Goal: Task Accomplishment & Management: Manage account settings

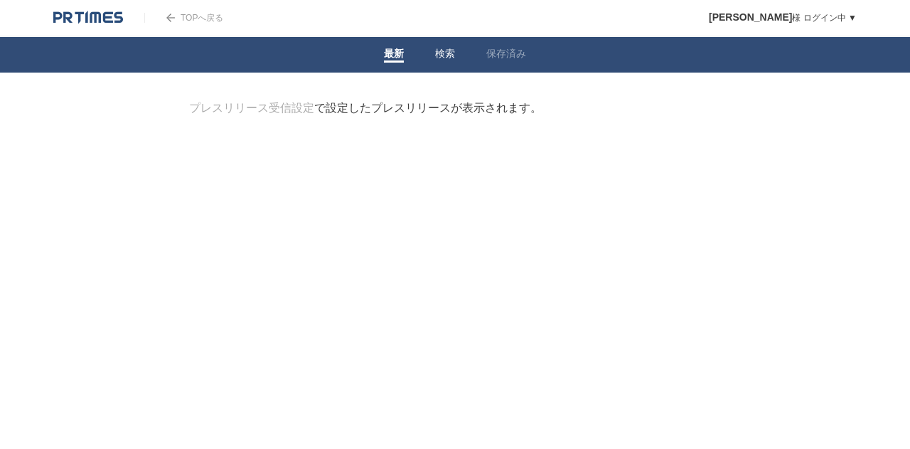
click at [453, 68] on li "検索" at bounding box center [445, 55] width 51 height 36
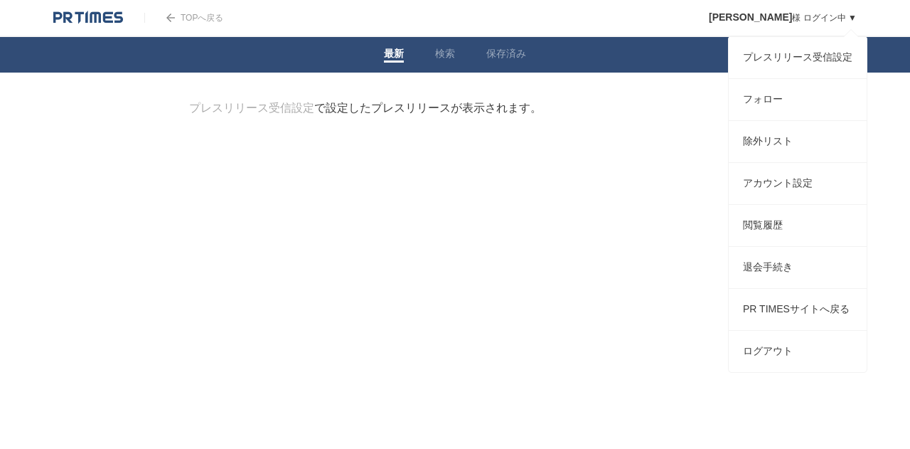
click at [453, 16] on span "[PERSON_NAME]" at bounding box center [750, 16] width 83 height 11
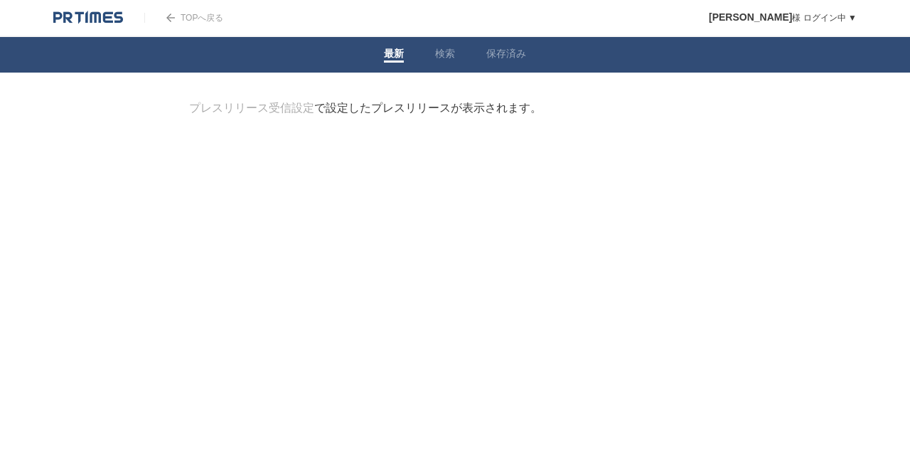
click at [118, 24] on img at bounding box center [88, 18] width 70 height 14
click at [376, 115] on div "プレスリリース受信設定 で設定したプレスリリースが表示されます。" at bounding box center [365, 108] width 353 height 15
click at [319, 115] on div "プレスリリース受信設定 で設定したプレスリリースが表示されます。" at bounding box center [365, 108] width 353 height 15
click at [292, 113] on link "プレスリリース受信設定" at bounding box center [251, 108] width 125 height 12
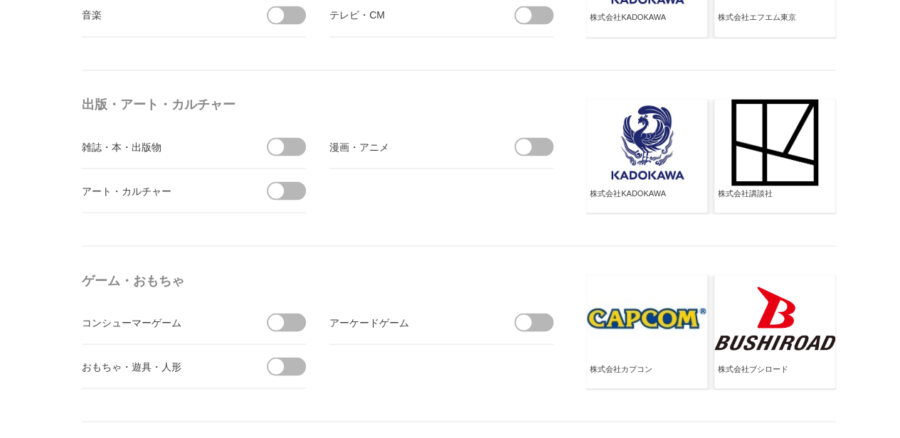
scroll to position [1273, 0]
